Goal: Information Seeking & Learning: Learn about a topic

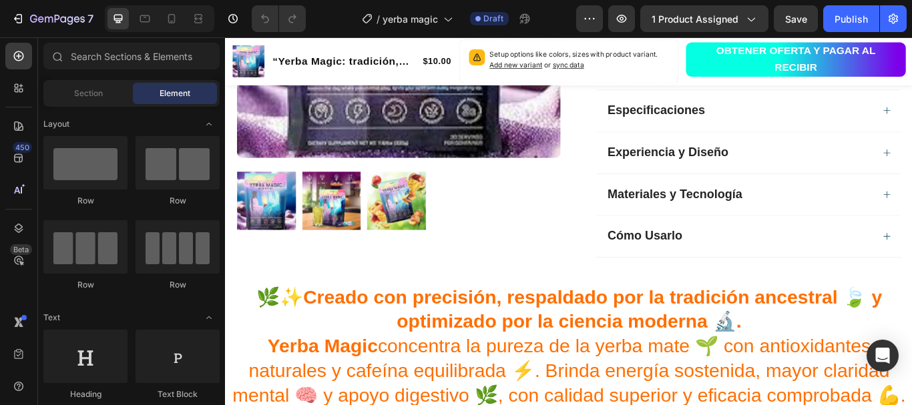
scroll to position [831, 0]
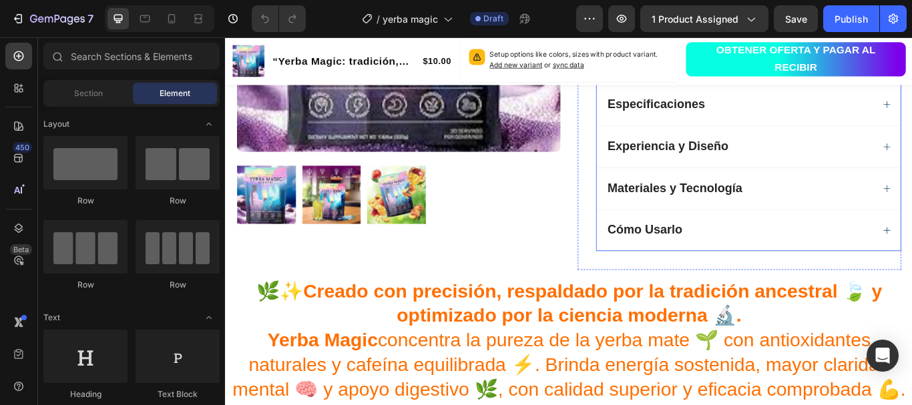
click at [790, 109] on div "Especificaciones" at bounding box center [824, 115] width 312 height 17
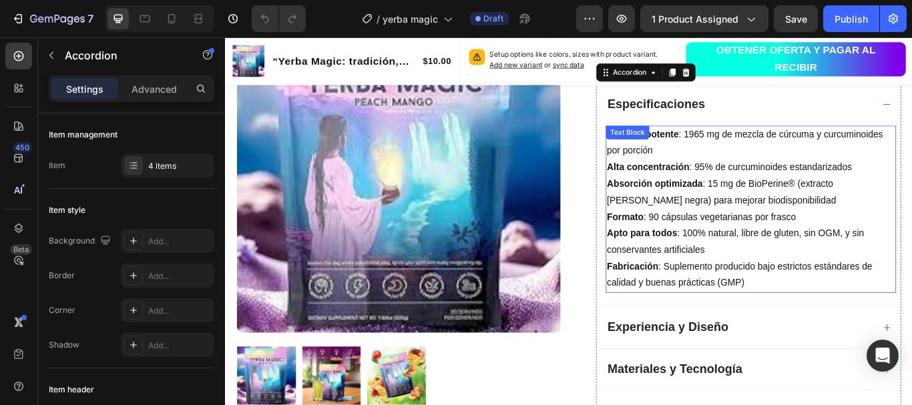
click at [776, 149] on p "Fórmula potente : 1965 mg de mezcla de cúrcuma y curcuminoides por porción" at bounding box center [837, 161] width 336 height 39
click at [719, 151] on div "Text Block" at bounding box center [693, 149] width 51 height 16
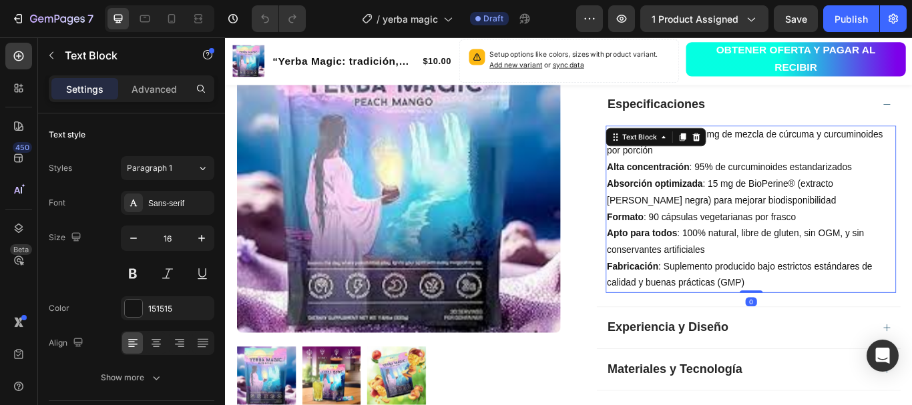
click at [812, 188] on p "Alta concentración : 95% de curcuminoides estandarizados" at bounding box center [837, 189] width 336 height 19
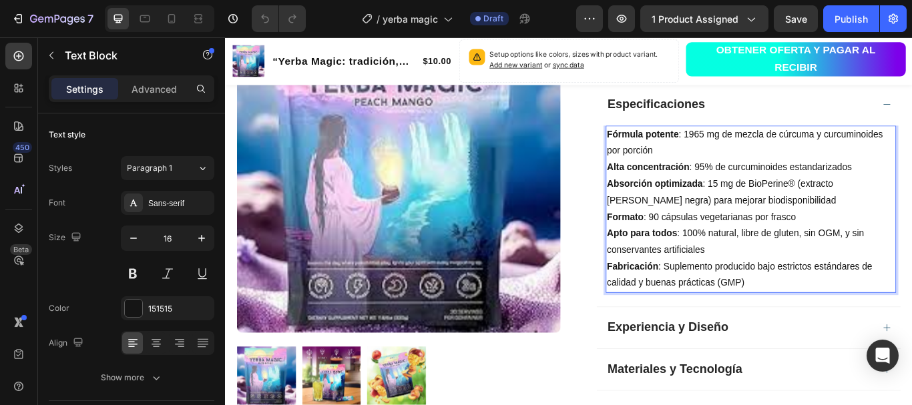
click at [777, 151] on p "Fórmula potente : 1965 mg de mezcla de cúrcuma y curcuminoides por porción" at bounding box center [837, 161] width 336 height 39
click at [788, 149] on p "Fórmula potente : 330 g de mezcla de cúrcuma y curcuminoides por porción" at bounding box center [837, 161] width 336 height 39
click at [785, 150] on p "Fórmula potente : 330 g de mezcla de cúrcuma y curcuminoides por porción" at bounding box center [837, 161] width 336 height 39
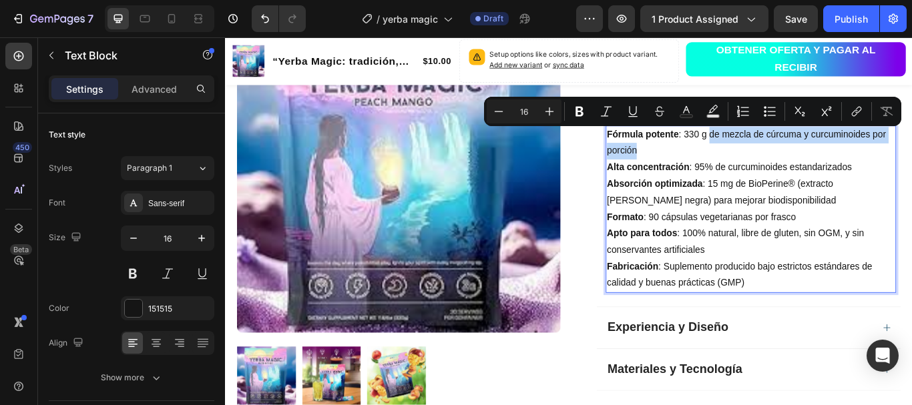
drag, startPoint x: 785, startPoint y: 150, endPoint x: 786, endPoint y: 165, distance: 14.7
click at [786, 165] on p "Fórmula potente : 330 g de mezcla de cúrcuma y curcuminoides por porción" at bounding box center [837, 161] width 336 height 39
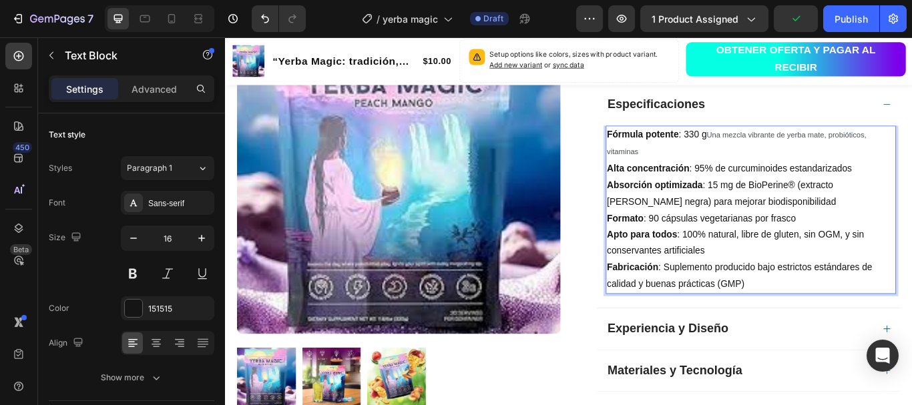
click at [911, 153] on p "Fórmula potente : 330 g Una mezcla vibrante de yerba mate, probióticos, vitamin…" at bounding box center [837, 162] width 336 height 40
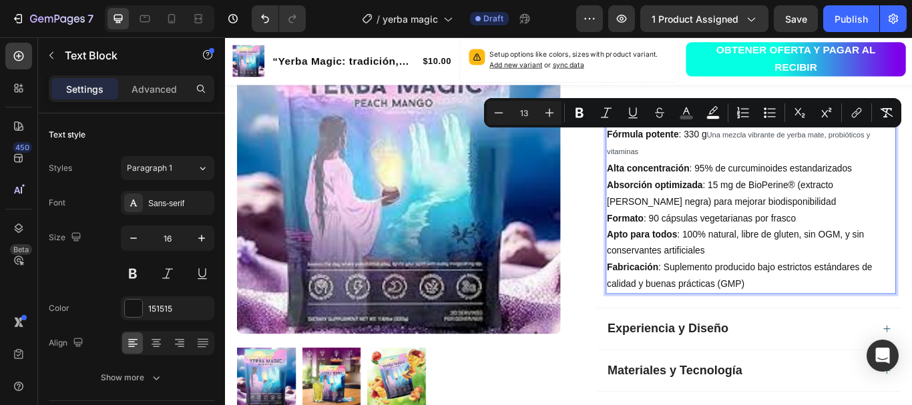
drag, startPoint x: 785, startPoint y: 148, endPoint x: 790, endPoint y: 164, distance: 16.7
click at [790, 164] on p "Fórmula potente : 330 g Una mezcla vibrante de yerba mate, probióticos y vitami…" at bounding box center [837, 162] width 336 height 40
click at [844, 188] on p "Alta concentración : 95% de curcuminoides estandarizados" at bounding box center [837, 191] width 336 height 19
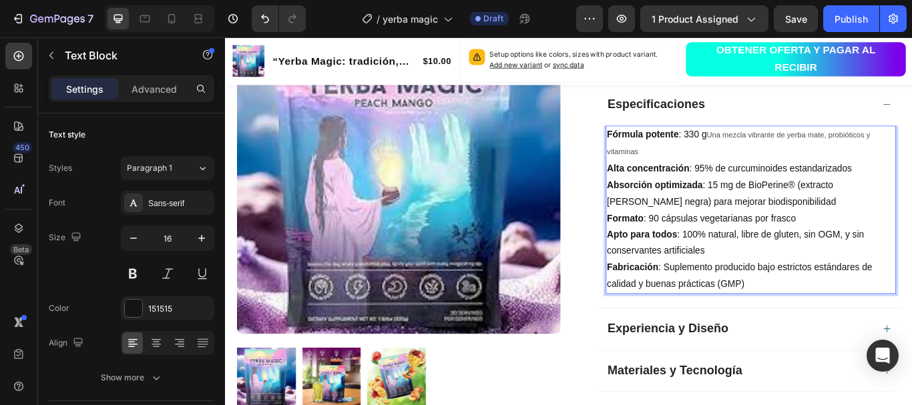
click at [835, 188] on p "Alta concentración : 95% de curcuminoides estandarizados" at bounding box center [837, 191] width 336 height 19
click at [834, 217] on p "Absorción optimizada : 15 mg de BioPerine® (extracto [PERSON_NAME] negra) para …" at bounding box center [837, 220] width 336 height 39
drag, startPoint x: 787, startPoint y: 149, endPoint x: 790, endPoint y: 158, distance: 9.7
click at [790, 158] on p "Fórmula potente : 330 g Una mezcla vibrante de yerba mate, probióticos y vitami…" at bounding box center [837, 162] width 336 height 40
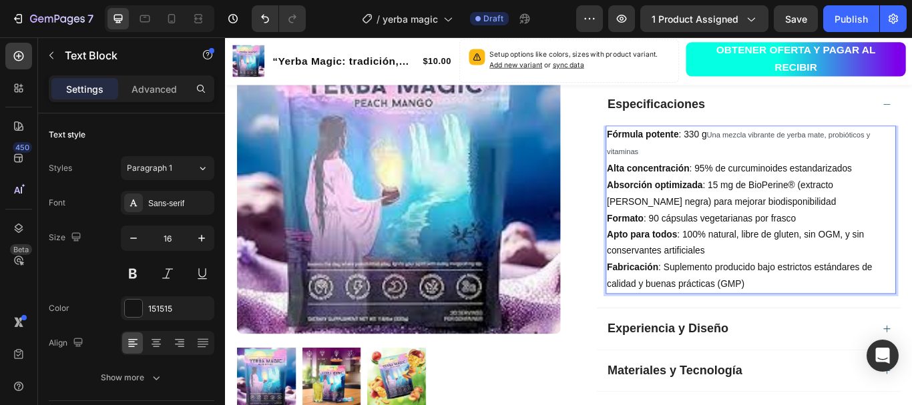
click at [785, 147] on span "Una mezcla vibrante de yerba mate, probióticos y vitaminas" at bounding box center [822, 162] width 307 height 30
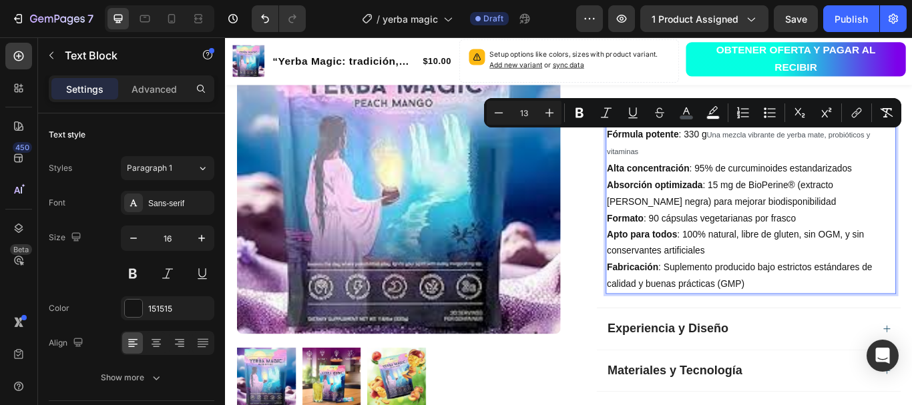
drag, startPoint x: 785, startPoint y: 147, endPoint x: 788, endPoint y: 162, distance: 14.9
click at [788, 162] on p "Fórmula potente : 330 g Una mezcla vibrante de yerba mate, probióticos y vitami…" at bounding box center [837, 162] width 336 height 40
click at [548, 111] on icon "Editor contextual toolbar" at bounding box center [549, 112] width 13 height 13
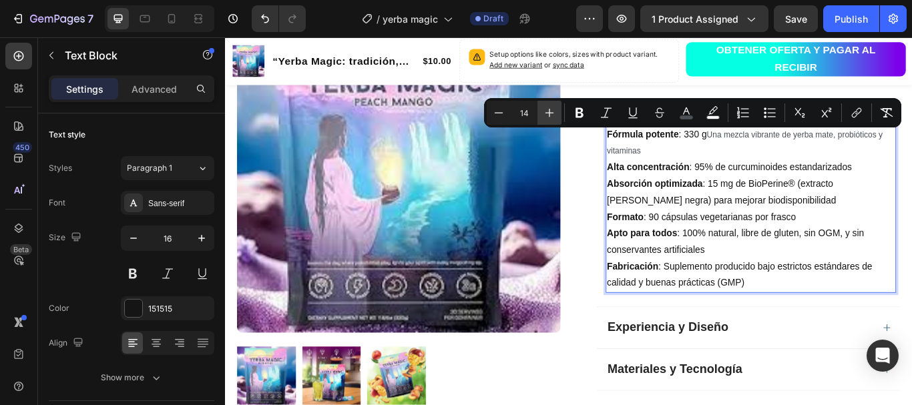
click at [548, 111] on icon "Editor contextual toolbar" at bounding box center [549, 112] width 13 height 13
type input "16"
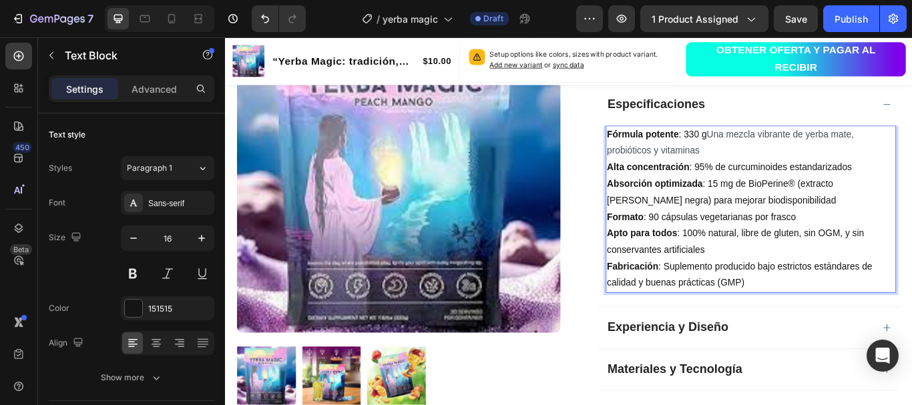
click at [743, 222] on p "Absorción optimizada : 15 mg de BioPerine® (extracto [PERSON_NAME] negra) para …" at bounding box center [837, 219] width 336 height 39
click at [805, 208] on p "Absorción optimizada : 15 mg de BioPerine® (extracto [PERSON_NAME] negra) para …" at bounding box center [837, 219] width 336 height 39
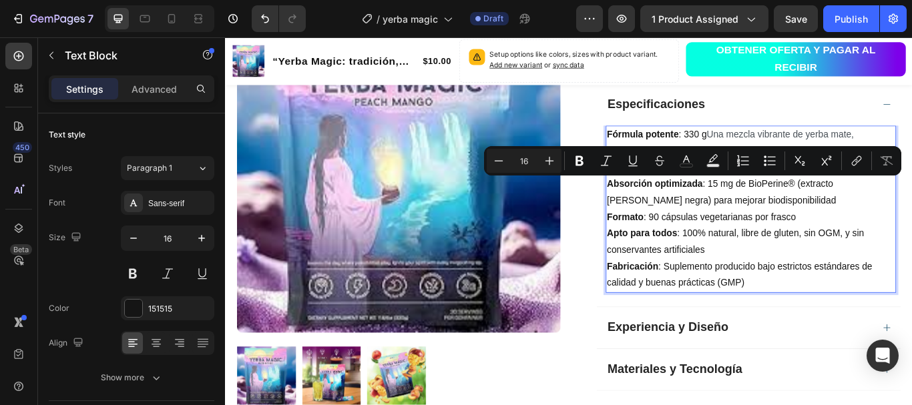
click at [763, 148] on p "Fórmula potente : 330 g Una mezcla vibrante de yerba mate, probióticos y vitami…" at bounding box center [837, 161] width 336 height 39
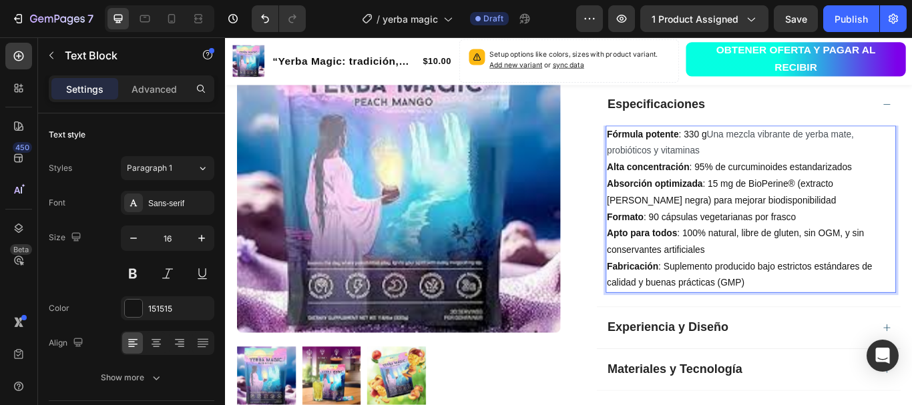
click at [755, 144] on p "Fórmula potente : 330 g Una mezcla vibrante de yerba mate, probióticos y vitami…" at bounding box center [837, 161] width 336 height 39
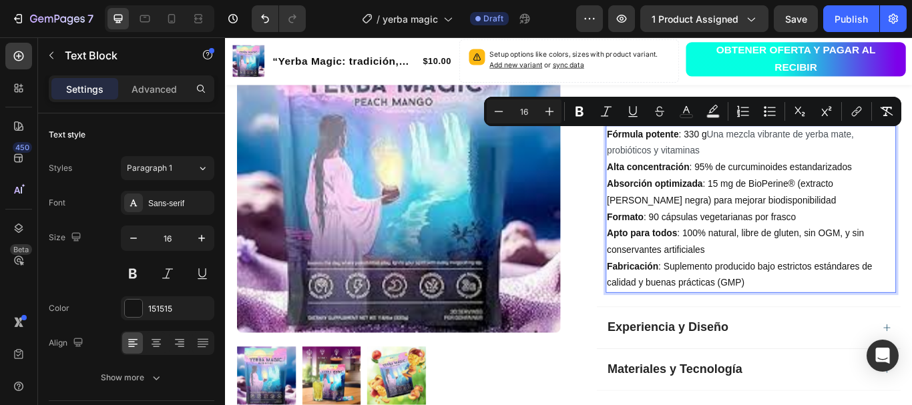
drag, startPoint x: 755, startPoint y: 149, endPoint x: 780, endPoint y: 167, distance: 31.0
click at [780, 167] on p "Fórmula potente : 330 g Una mezcla vibrante de yerba mate, probióticos y vitami…" at bounding box center [837, 161] width 336 height 39
click at [576, 110] on icon "Editor contextual toolbar" at bounding box center [579, 112] width 8 height 10
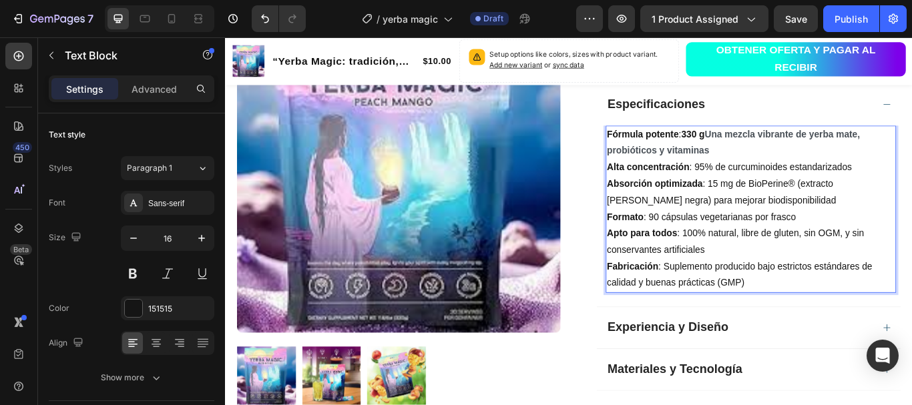
click at [789, 148] on strong "Una mezcla vibrante de yerba mate, probióticos y vitaminas" at bounding box center [816, 160] width 295 height 31
drag, startPoint x: 786, startPoint y: 148, endPoint x: 795, endPoint y: 161, distance: 15.9
click at [795, 161] on p "Fórmula potente : 330 g Una mezcla vibrante de yerba mate, probióticos y vitami…" at bounding box center [837, 161] width 336 height 39
click at [800, 147] on strong "Una mezcla vibrante de yerba mate, probióticos y vitaminas" at bounding box center [816, 160] width 295 height 31
drag, startPoint x: 785, startPoint y: 147, endPoint x: 789, endPoint y: 162, distance: 15.4
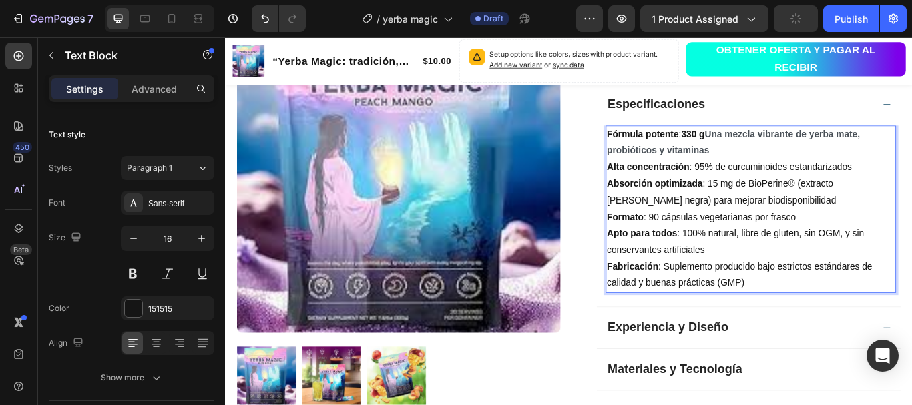
click at [789, 162] on p "Fórmula potente : 330 g Una mezcla vibrante de yerba mate, probióticos y vitami…" at bounding box center [837, 161] width 336 height 39
click at [794, 186] on p "Alta concentración : 95% de curcuminoides estandarizados" at bounding box center [837, 189] width 336 height 19
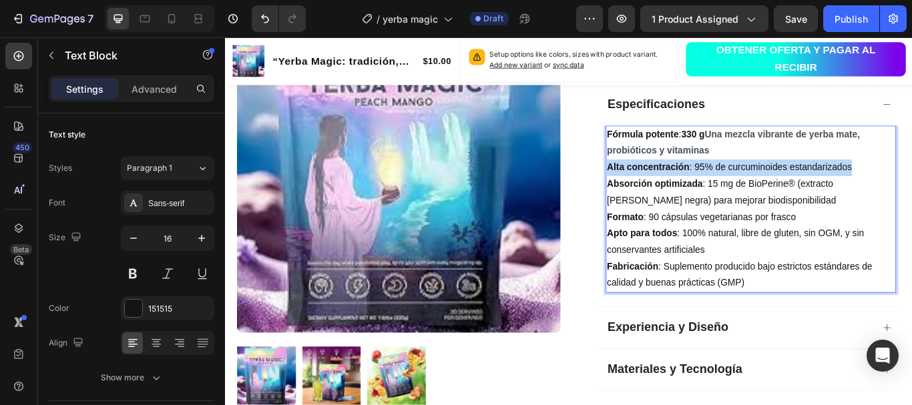
click at [794, 186] on p "Alta concentración : 95% de curcuminoides estandarizados" at bounding box center [837, 189] width 336 height 19
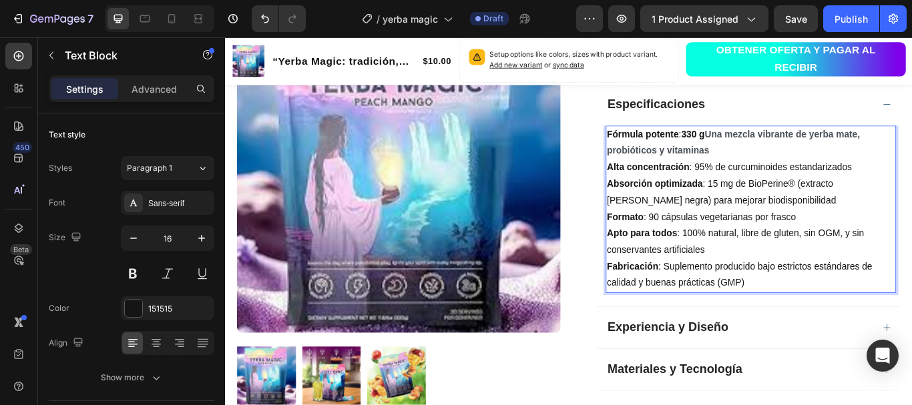
click at [794, 186] on p "Alta concentración : 95% de curcuminoides estandarizados" at bounding box center [837, 189] width 336 height 19
click at [791, 146] on strong "Una mezcla vibrante de yerba mate, probióticos y vitaminas" at bounding box center [816, 160] width 295 height 31
drag, startPoint x: 786, startPoint y: 147, endPoint x: 794, endPoint y: 164, distance: 18.5
click at [794, 164] on p "Fórmula potente : 330 g Una mezcla vibrante de yerba mate, probióticos y vitami…" at bounding box center [837, 161] width 336 height 39
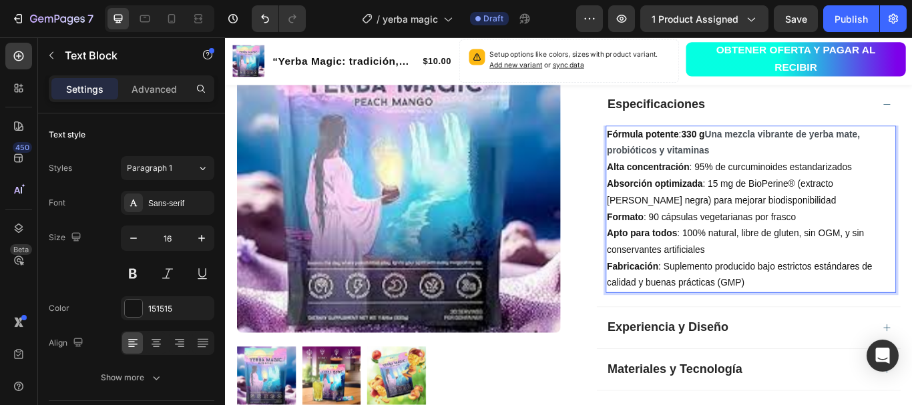
drag, startPoint x: 794, startPoint y: 164, endPoint x: 839, endPoint y: 164, distance: 44.7
click at [839, 164] on p "Fórmula potente : 330 g Una mezcla vibrante de yerba mate, probióticos y vitami…" at bounding box center [837, 161] width 336 height 39
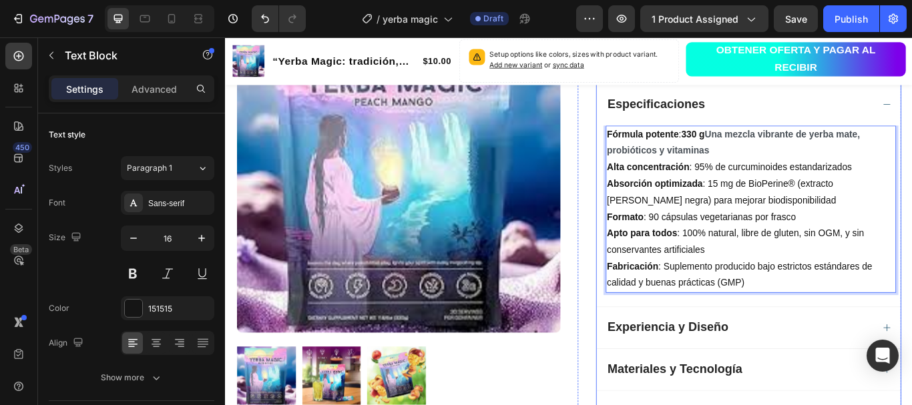
click at [657, 294] on div "Fórmula potente : 330 g Una mezcla vibrante de yerba mate, probióticos y vitami…" at bounding box center [834, 246] width 354 height 211
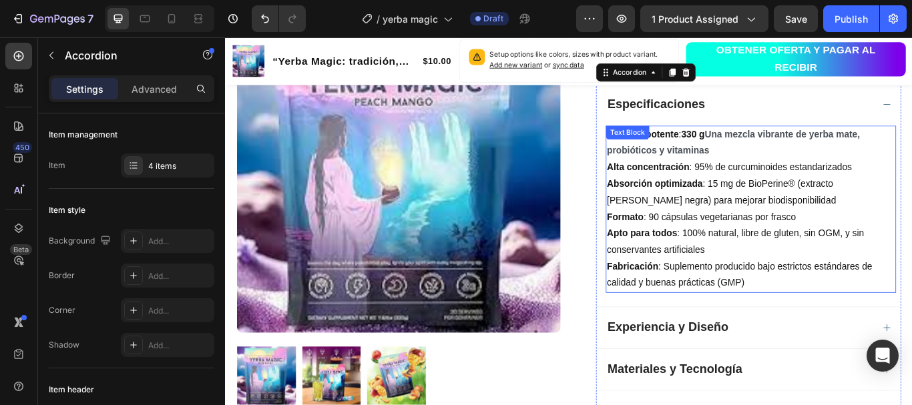
click at [786, 147] on strong "Una mezcla vibrante de yerba mate, probióticos y vitaminas" at bounding box center [816, 160] width 295 height 31
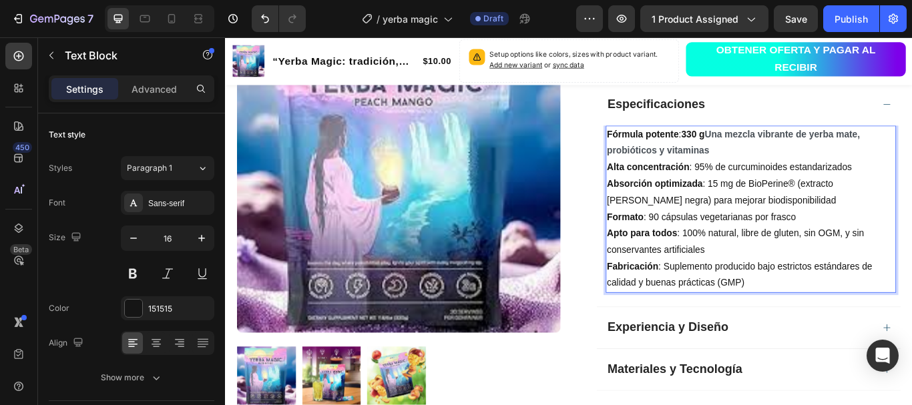
drag, startPoint x: 786, startPoint y: 147, endPoint x: 791, endPoint y: 162, distance: 16.0
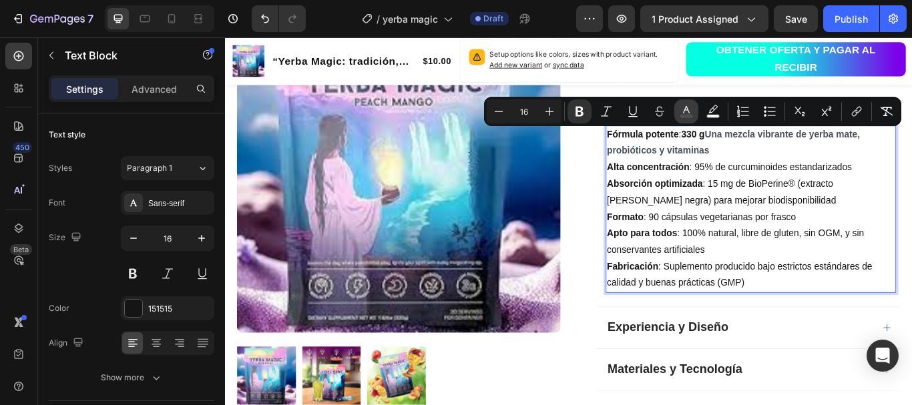
click at [689, 116] on rect "Editor contextual toolbar" at bounding box center [686, 116] width 13 height 3
type input "495057"
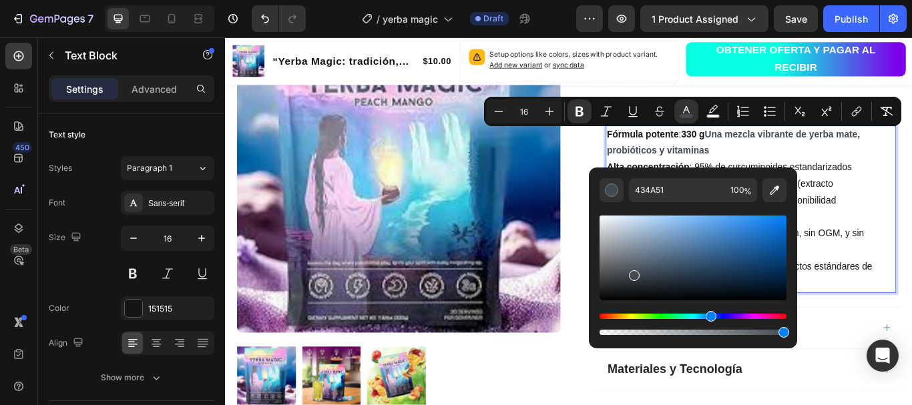
drag, startPoint x: 632, startPoint y: 273, endPoint x: 607, endPoint y: 298, distance: 34.9
click at [629, 281] on div "Editor contextual toolbar" at bounding box center [634, 275] width 11 height 11
type input "040405"
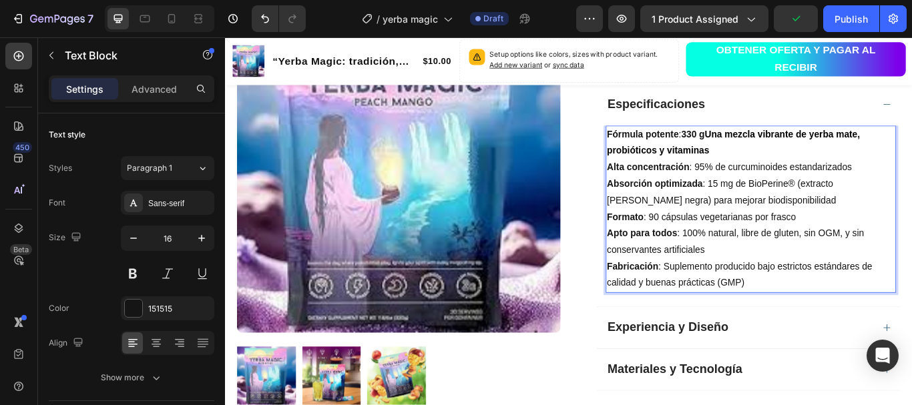
click at [786, 145] on strong "Una mezcla vibrante de yerba mate, probióticos y vitaminas" at bounding box center [816, 160] width 295 height 31
drag, startPoint x: 786, startPoint y: 145, endPoint x: 787, endPoint y: 162, distance: 16.7
click at [787, 162] on p "Fórmula potente : 330 g Una mezcla vibrante de yerba mate, probióticos y vitami…" at bounding box center [837, 161] width 336 height 39
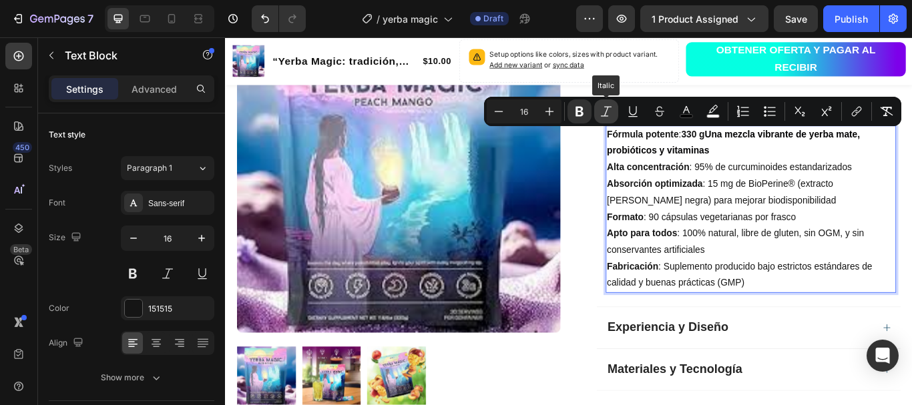
click at [607, 110] on icon "Editor contextual toolbar" at bounding box center [606, 111] width 11 height 10
click at [586, 111] on button "Bold" at bounding box center [579, 111] width 24 height 24
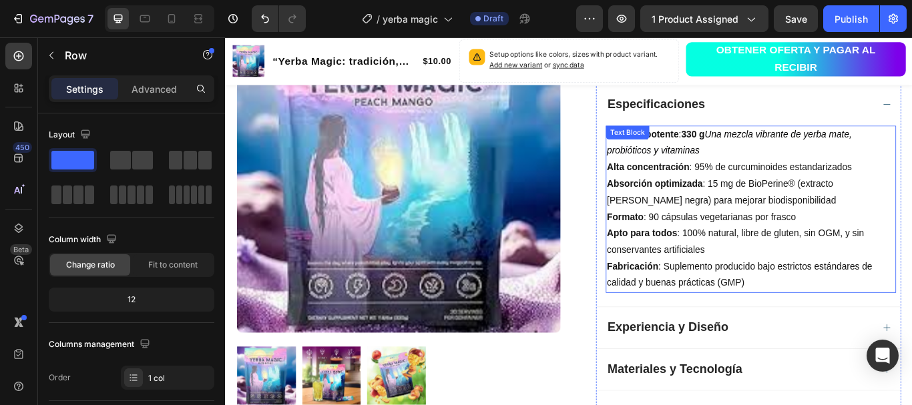
click at [813, 190] on p "Alta concentración : 95% de curcuminoides estandarizados" at bounding box center [837, 189] width 336 height 19
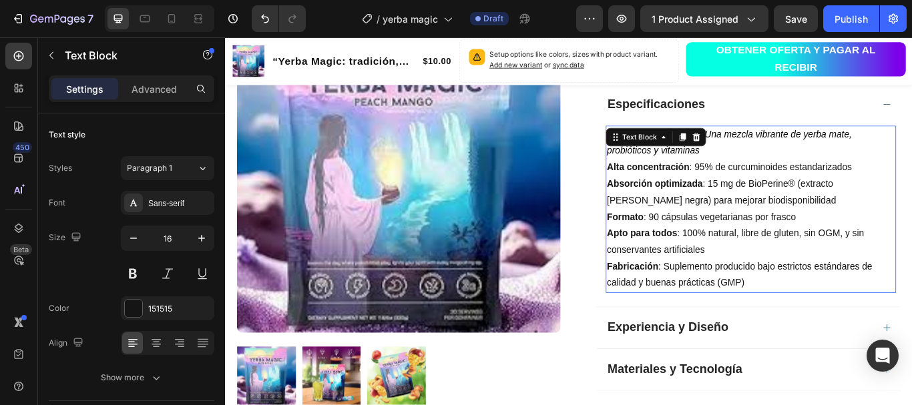
click at [813, 190] on p "Alta concentración : 95% de curcuminoides estandarizados" at bounding box center [837, 189] width 336 height 19
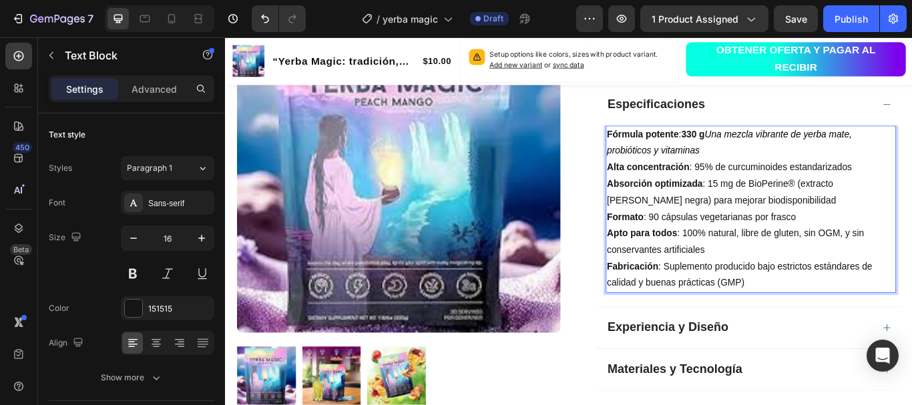
click at [785, 149] on icon "Una mezcla vibrante de yerba mate, probióticos y vitaminas" at bounding box center [812, 160] width 286 height 31
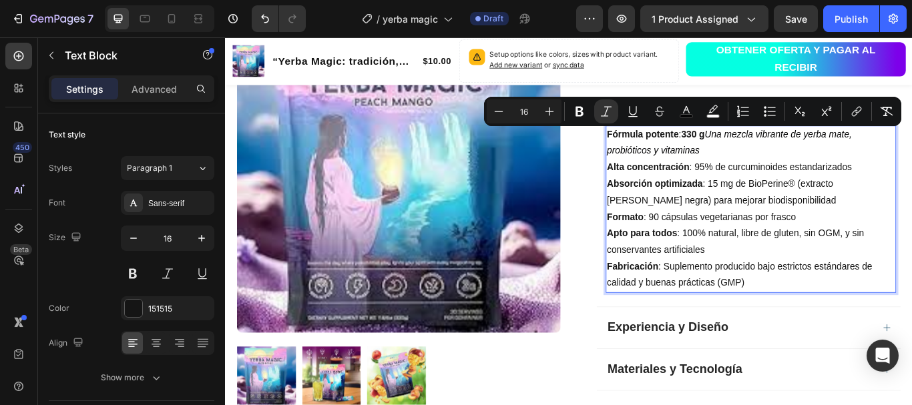
drag, startPoint x: 785, startPoint y: 149, endPoint x: 785, endPoint y: 164, distance: 15.3
click at [785, 164] on p "Fórmula potente : 330 g Una mezcla vibrante de yerba mate, probióticos y vitami…" at bounding box center [837, 161] width 336 height 39
click at [609, 109] on icon "Editor contextual toolbar" at bounding box center [605, 111] width 13 height 13
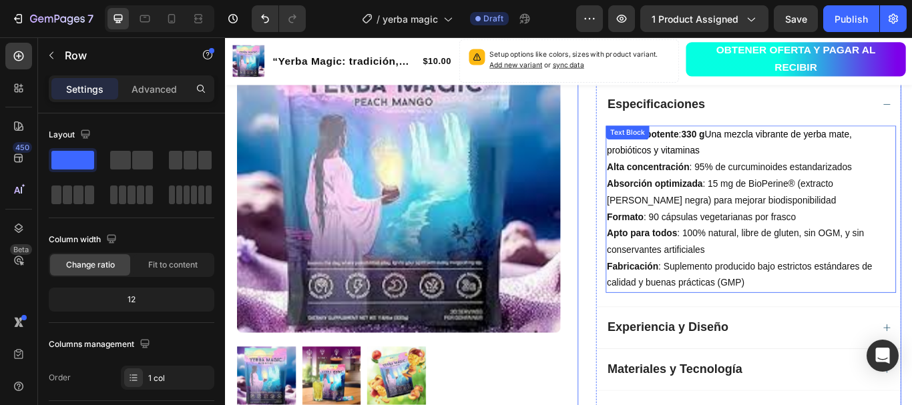
click at [771, 188] on p "Alta concentración : 95% de curcuminoides estandarizados" at bounding box center [837, 189] width 336 height 19
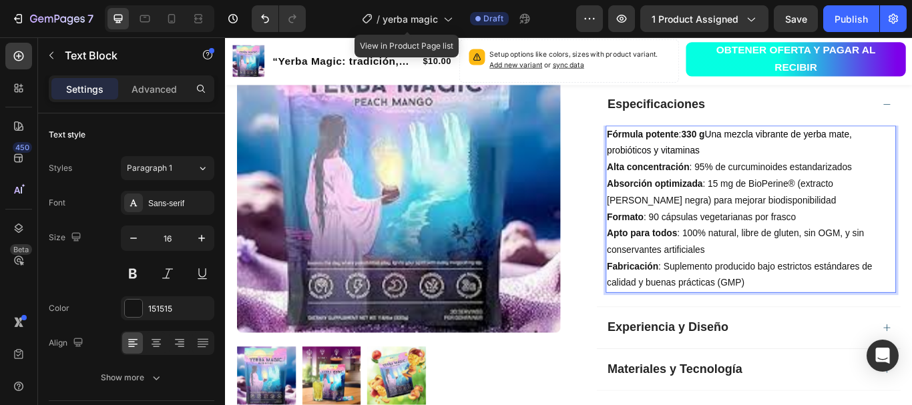
click at [715, 246] on p "Formato : 90 cápsulas vegetarianas por frasco" at bounding box center [837, 247] width 336 height 19
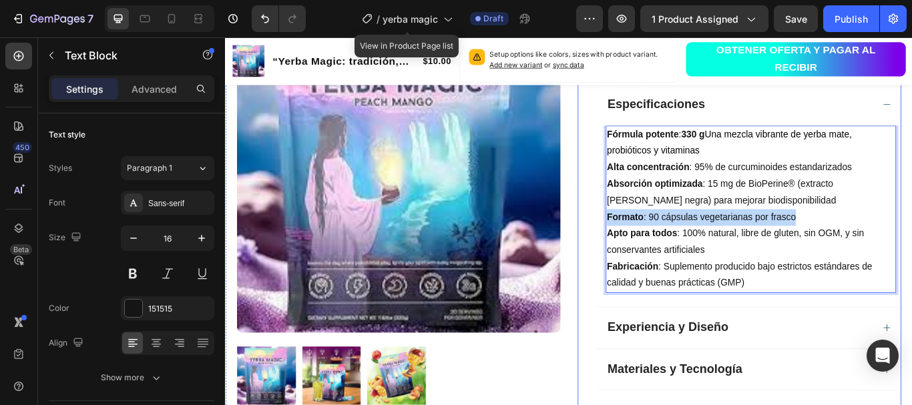
drag, startPoint x: 888, startPoint y: 247, endPoint x: 647, endPoint y: 253, distance: 241.0
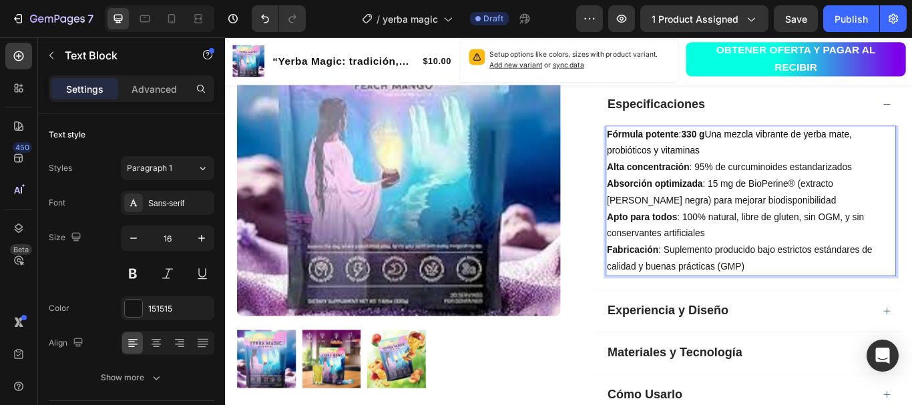
click at [875, 188] on p "Alta concentración : 95% de curcuminoides estandarizados" at bounding box center [837, 189] width 336 height 19
click at [911, 202] on p "Absorción optimizada : 15 mg de BioPerine® (extracto [PERSON_NAME] negra) para …" at bounding box center [837, 219] width 336 height 39
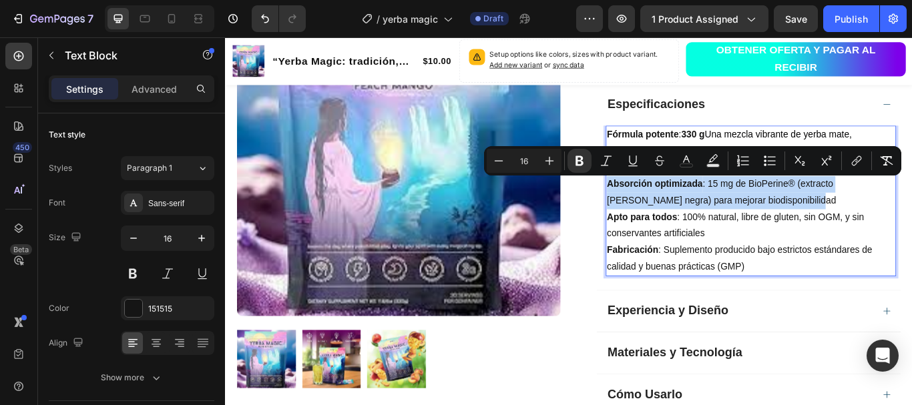
drag, startPoint x: 666, startPoint y: 204, endPoint x: 843, endPoint y: 223, distance: 178.5
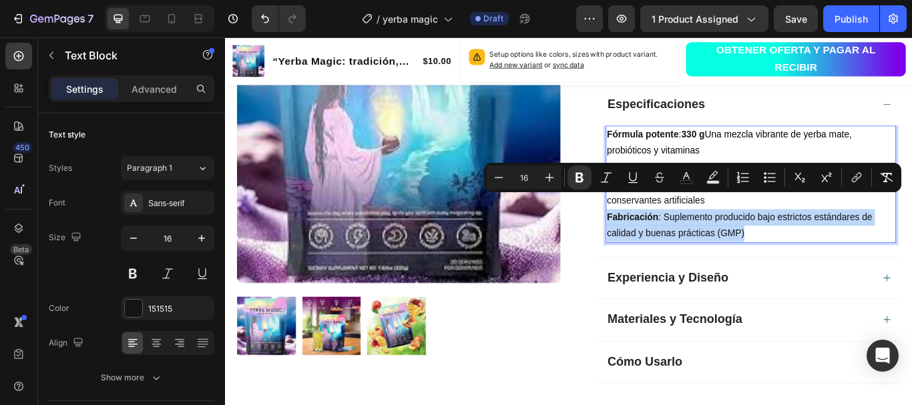
drag, startPoint x: 843, startPoint y: 223, endPoint x: 912, endPoint y: 264, distance: 80.2
click at [911, 264] on div "Fórmula potente : 330 g Una mezcla vibrante de yerba mate, probióticos y vitami…" at bounding box center [837, 209] width 338 height 137
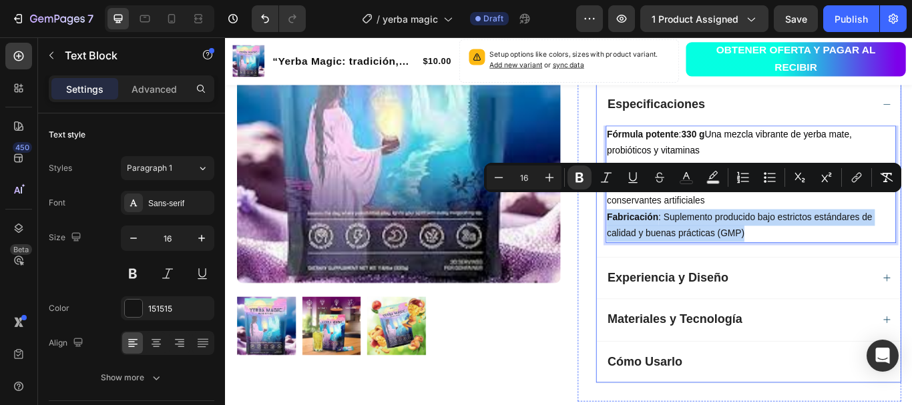
click at [911, 286] on div "Fórmula potente : 330 g Una mezcla vibrante de yerba mate, probióticos y vitami…" at bounding box center [834, 217] width 354 height 153
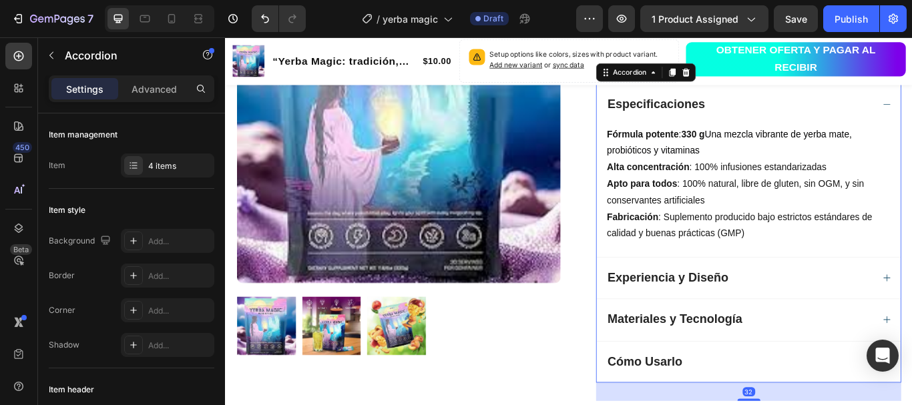
click at [911, 286] on div "Fórmula potente : 330 g Una mezcla vibrante de yerba mate, probióticos y vitami…" at bounding box center [834, 217] width 354 height 153
click at [807, 322] on div "Experiencia y Diseño" at bounding box center [740, 318] width 145 height 17
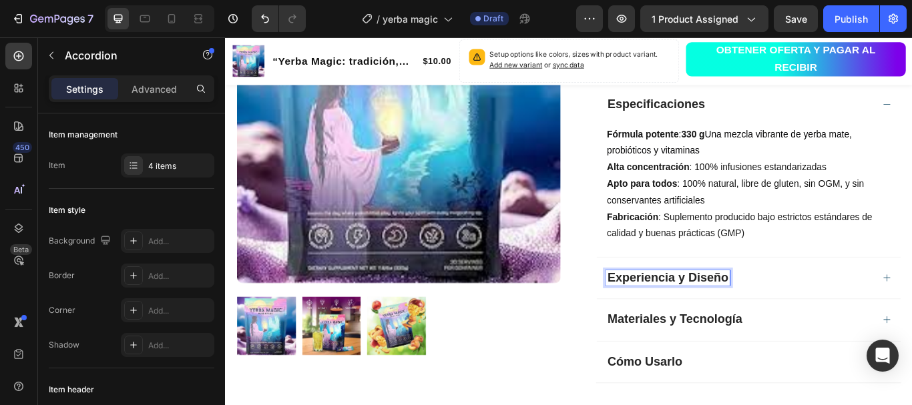
click at [821, 321] on div "Experiencia y Diseño" at bounding box center [824, 318] width 312 height 17
